Goal: Task Accomplishment & Management: Complete application form

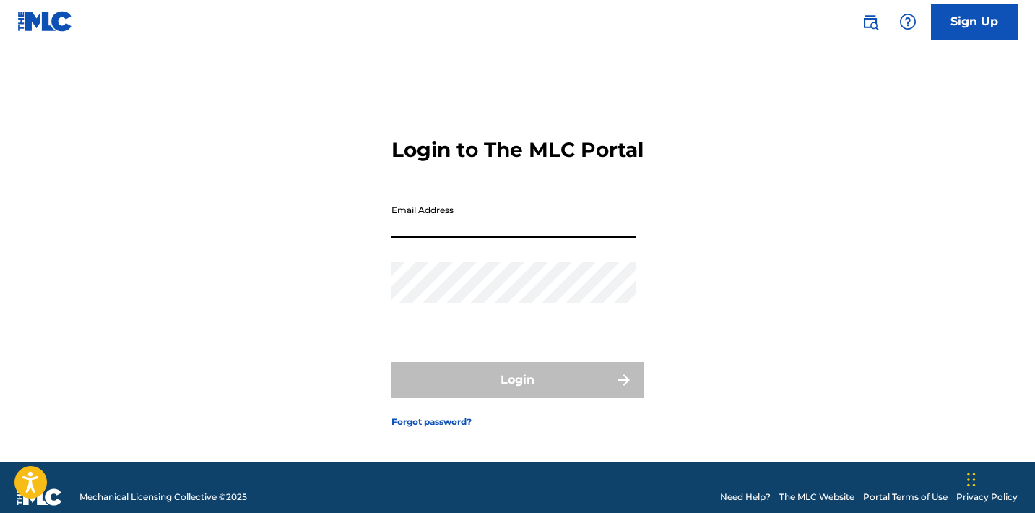
type input "[PERSON_NAME][EMAIL_ADDRESS][PERSON_NAME][DOMAIN_NAME]"
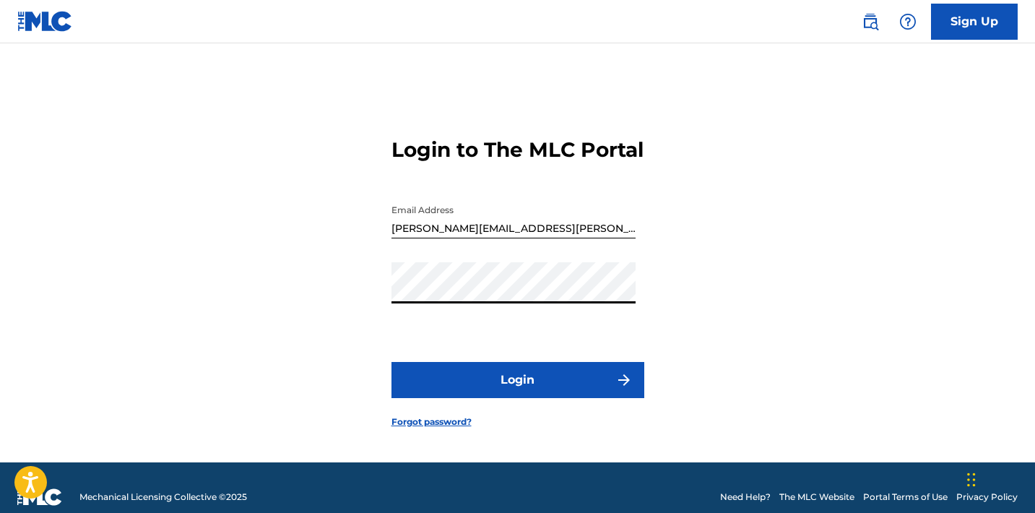
click at [491, 391] on button "Login" at bounding box center [517, 380] width 253 height 36
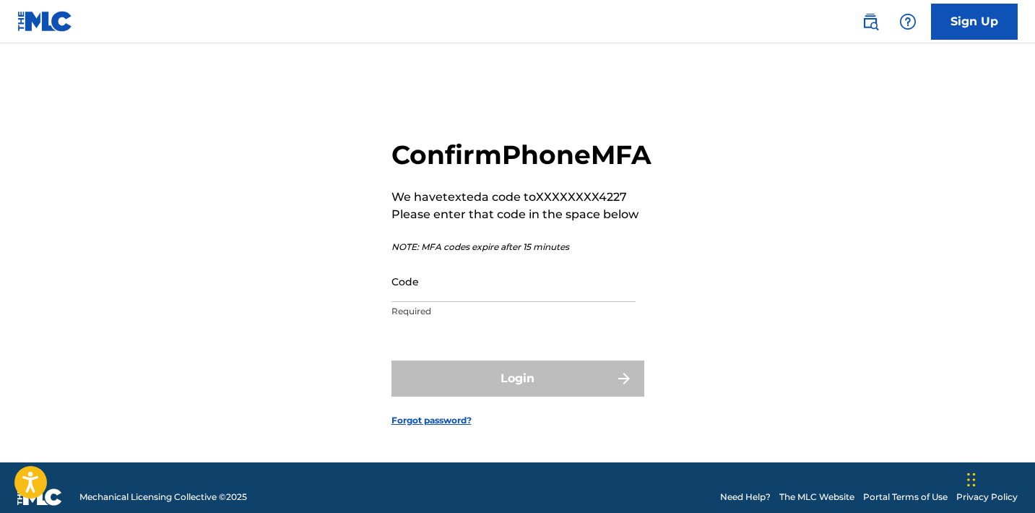
click at [435, 318] on p "Required" at bounding box center [513, 311] width 244 height 13
click at [435, 302] on input "Code" at bounding box center [513, 281] width 244 height 41
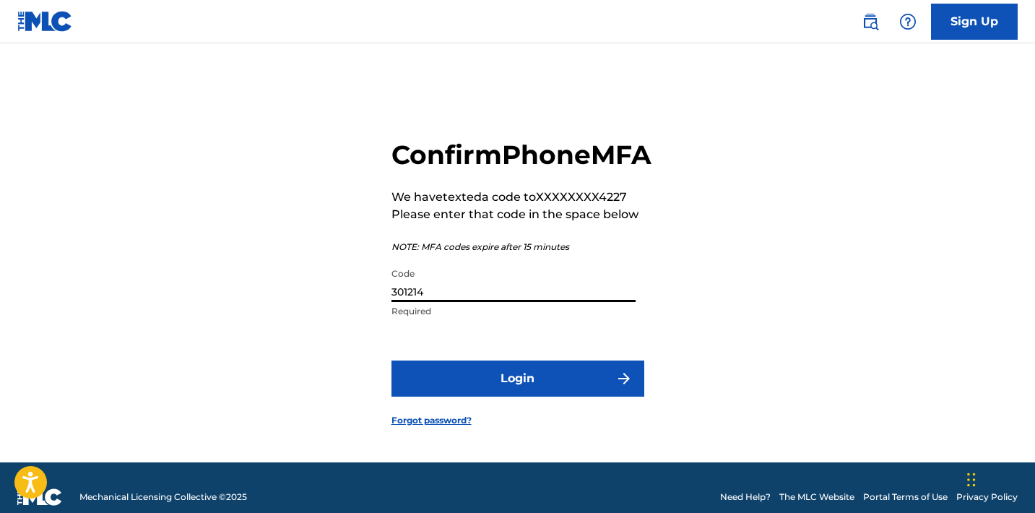
type input "301214"
click at [466, 396] on button "Login" at bounding box center [517, 378] width 253 height 36
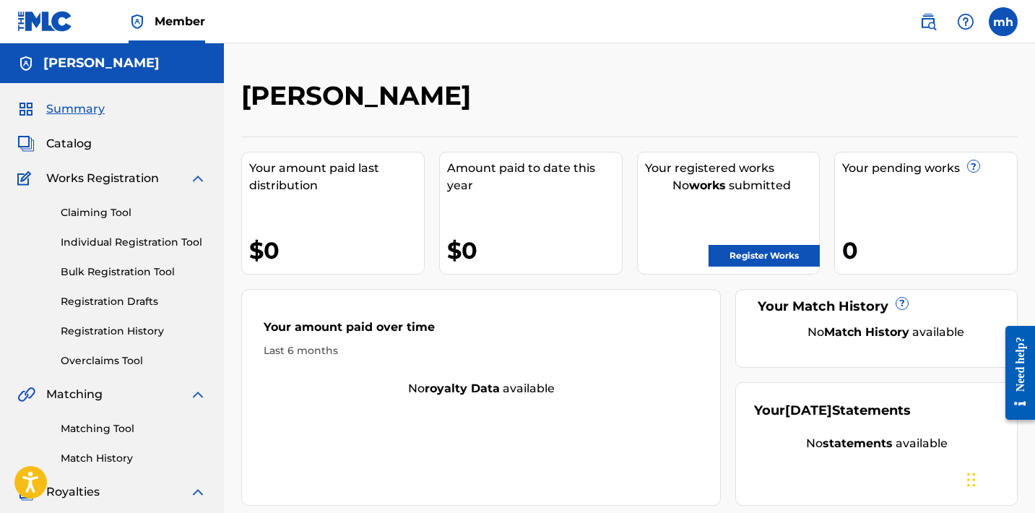
click at [994, 26] on label at bounding box center [1003, 21] width 29 height 29
click at [1003, 22] on input "[PERSON_NAME] hinds [EMAIL_ADDRESS][PERSON_NAME][DOMAIN_NAME] Notification Pref…" at bounding box center [1003, 22] width 0 height 0
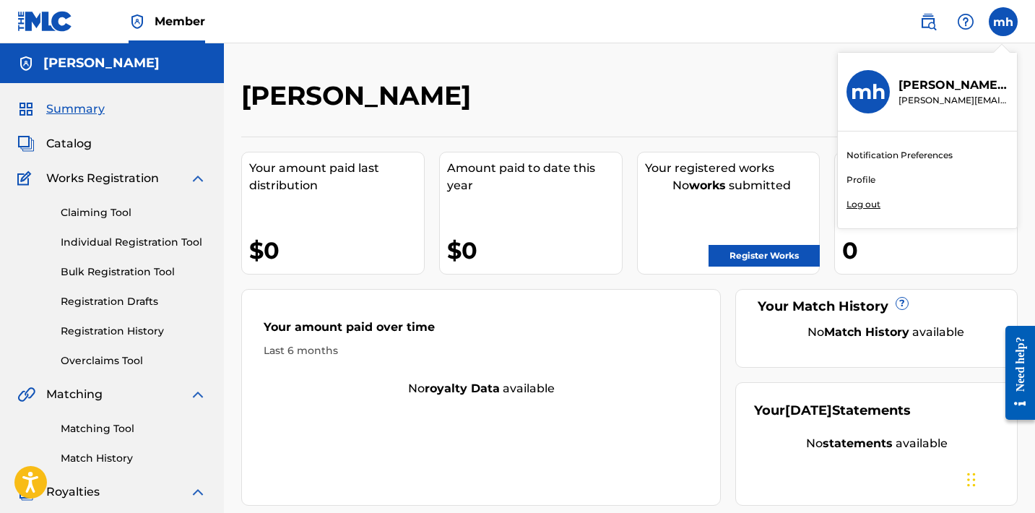
click at [860, 178] on link "Profile" at bounding box center [860, 179] width 29 height 13
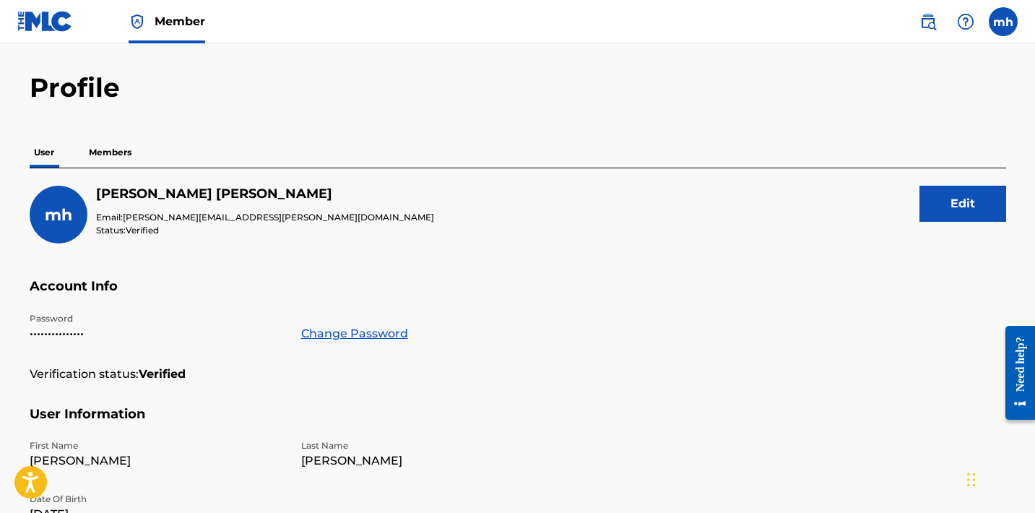
scroll to position [34, 0]
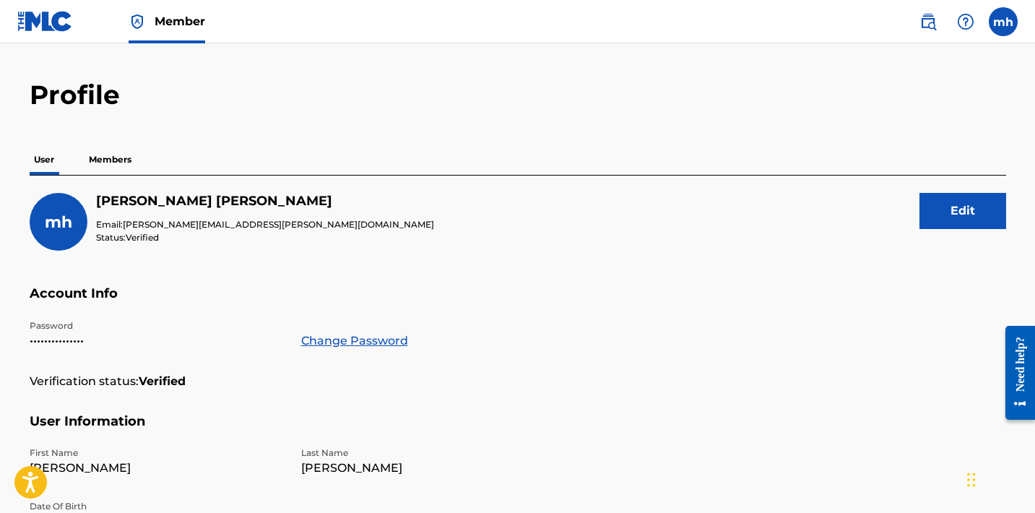
click at [970, 214] on button "Edit" at bounding box center [962, 211] width 87 height 36
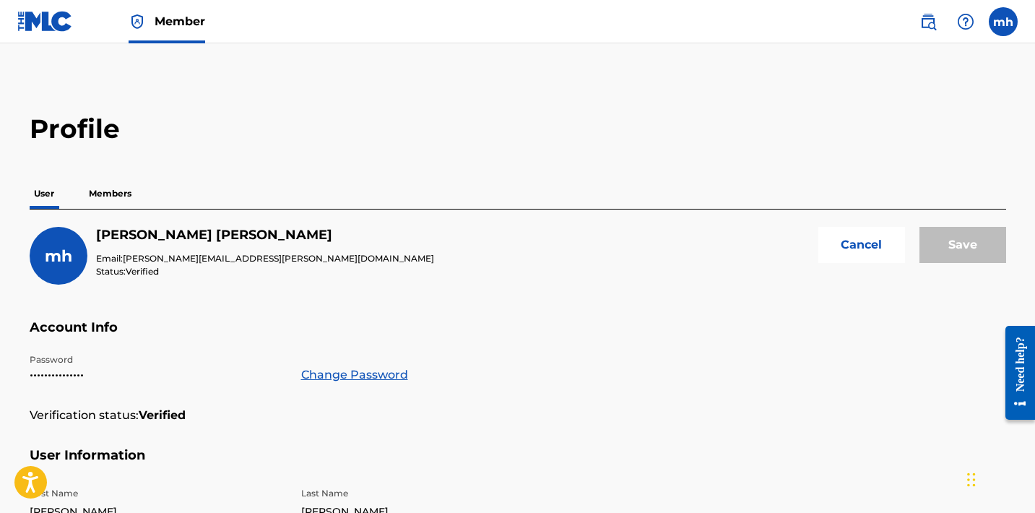
scroll to position [0, 0]
click at [857, 248] on button "Cancel" at bounding box center [861, 245] width 87 height 36
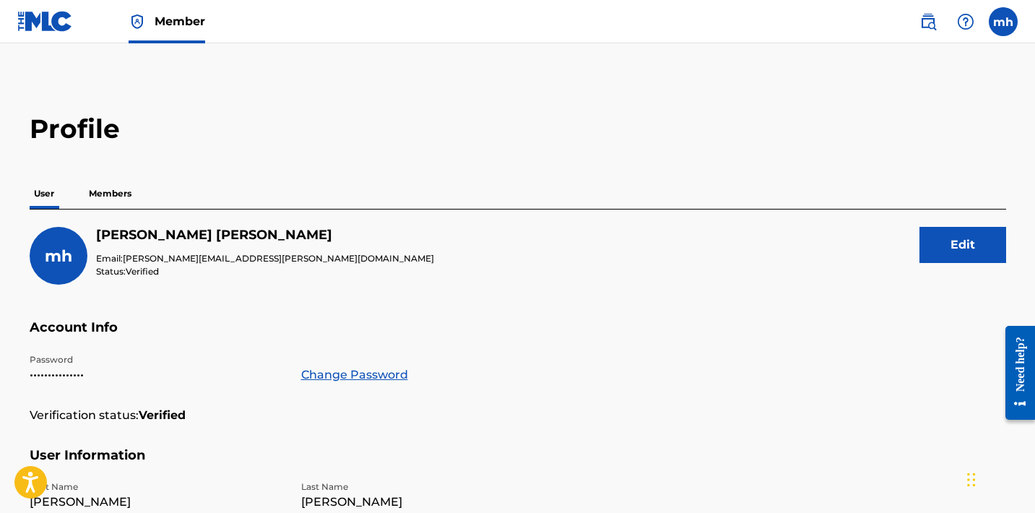
click at [106, 194] on p "Members" at bounding box center [109, 193] width 51 height 30
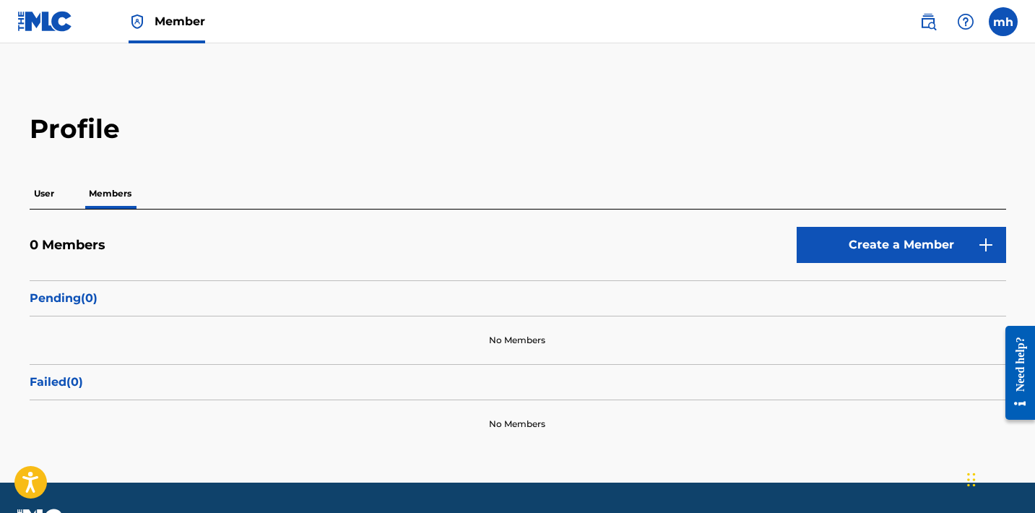
click at [893, 241] on link "Create a Member" at bounding box center [900, 245] width 209 height 36
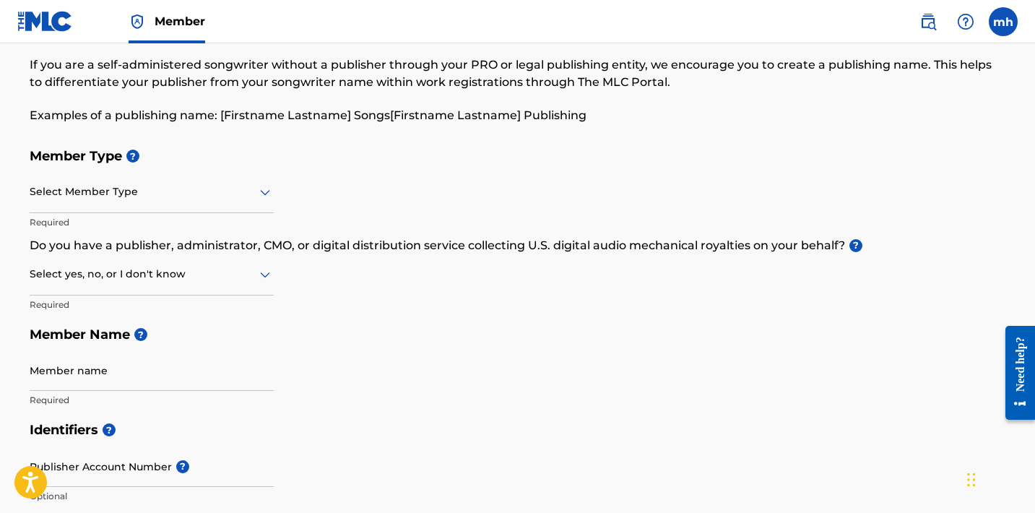
scroll to position [40, 0]
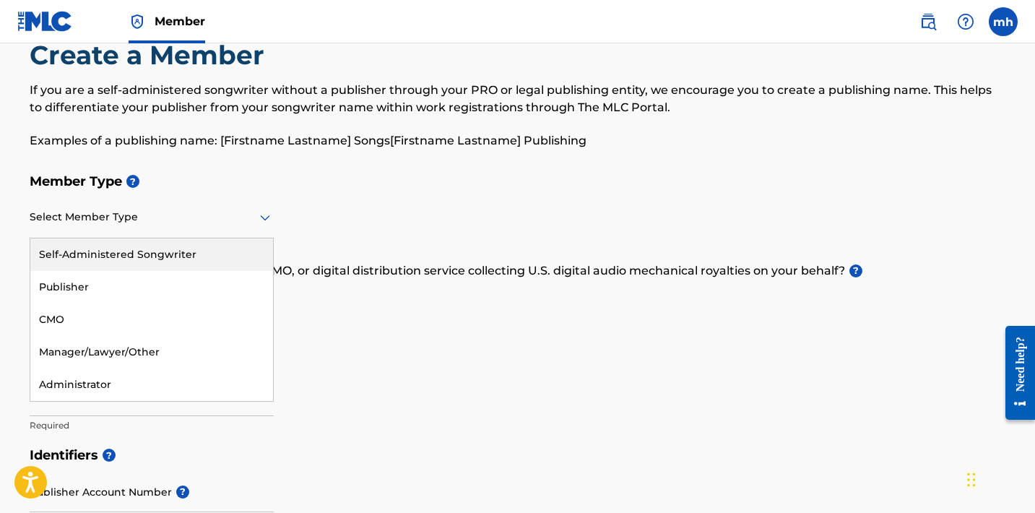
click at [260, 222] on icon at bounding box center [264, 217] width 17 height 17
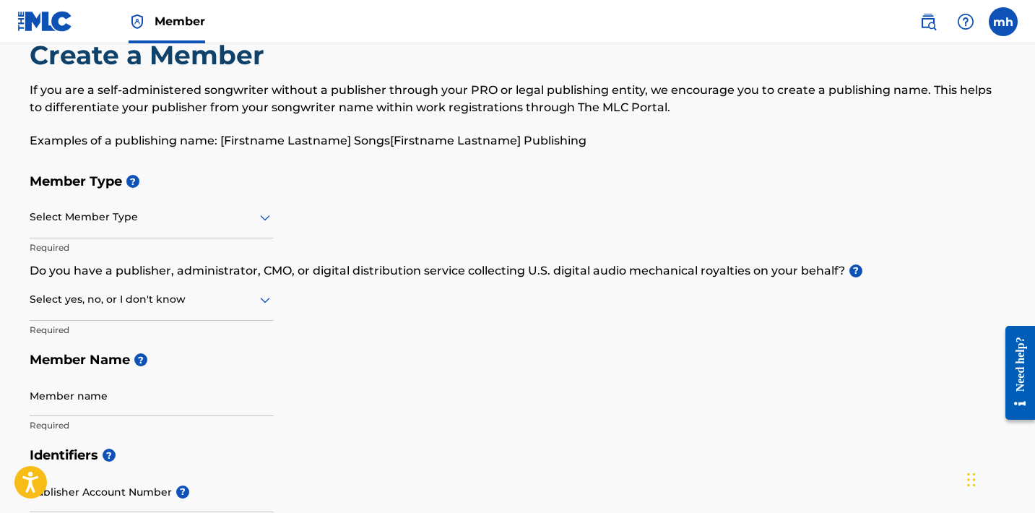
click at [329, 207] on div "Member Type ? Select Member Type Required Do you have a publisher, administrato…" at bounding box center [518, 303] width 976 height 274
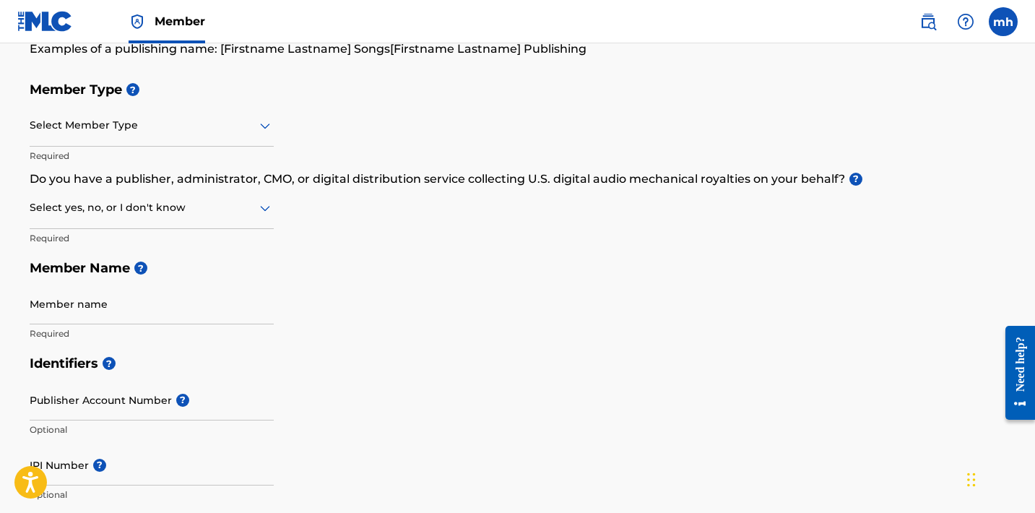
scroll to position [162, 0]
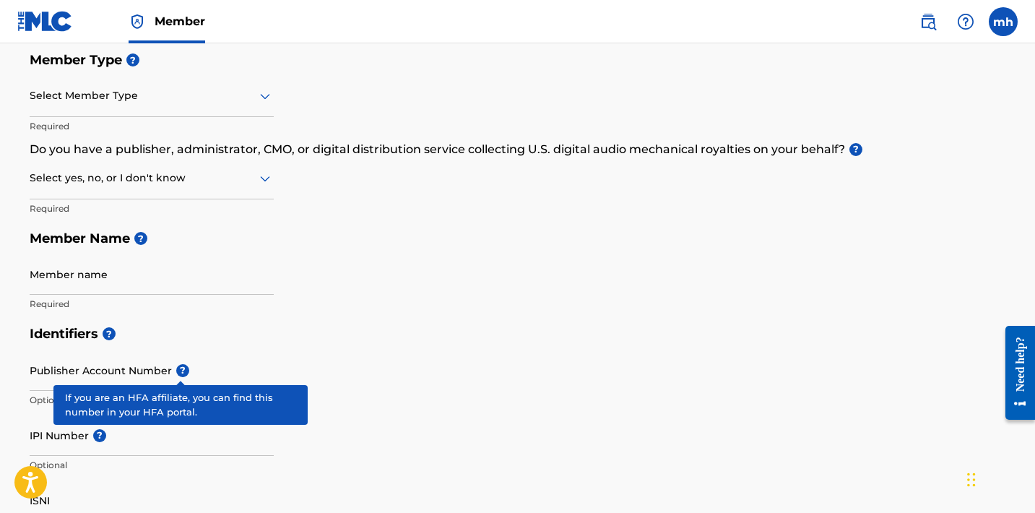
click at [183, 372] on span "?" at bounding box center [182, 370] width 13 height 13
click at [183, 372] on input "Publisher Account Number ?" at bounding box center [152, 369] width 244 height 41
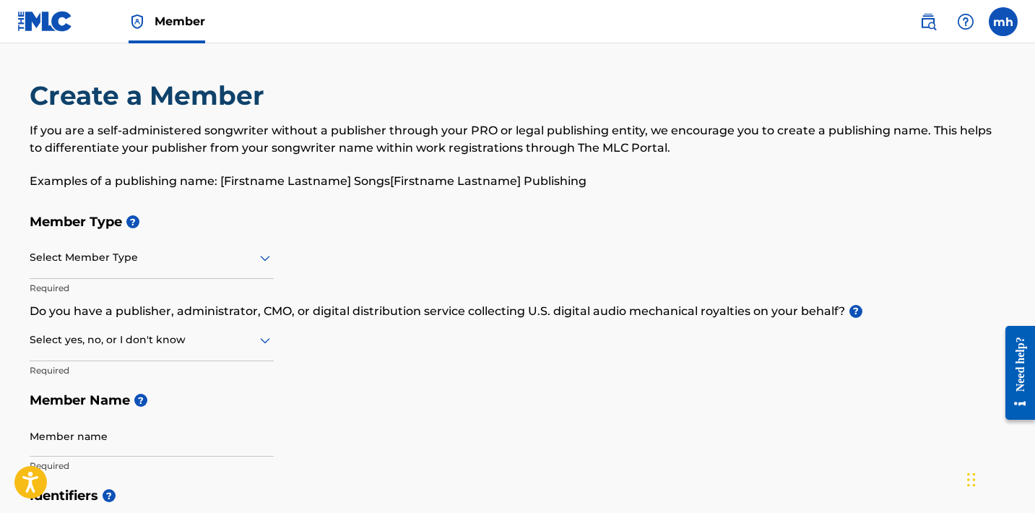
scroll to position [0, 0]
